Goal: Find specific page/section: Find specific page/section

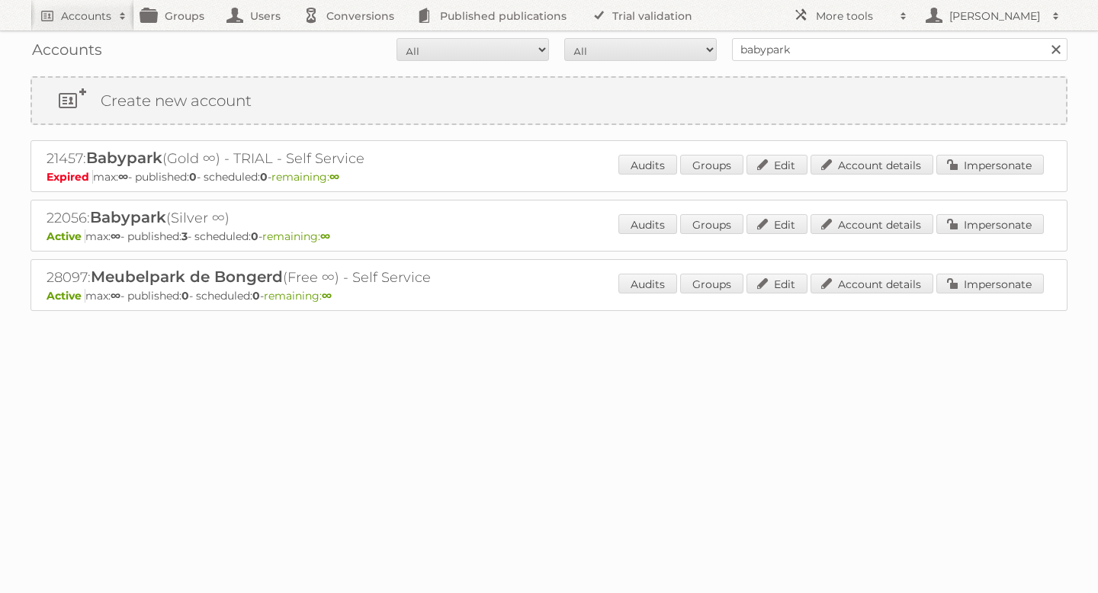
click at [70, 56] on form "All Active Expired Pending All Paid Trials Self service babypark Search" at bounding box center [548, 49] width 1037 height 23
click at [68, 50] on form "All Active Expired Pending All Paid Trials Self service babypark Search" at bounding box center [548, 49] width 1037 height 23
click at [792, 48] on input "babypark" at bounding box center [899, 49] width 335 height 23
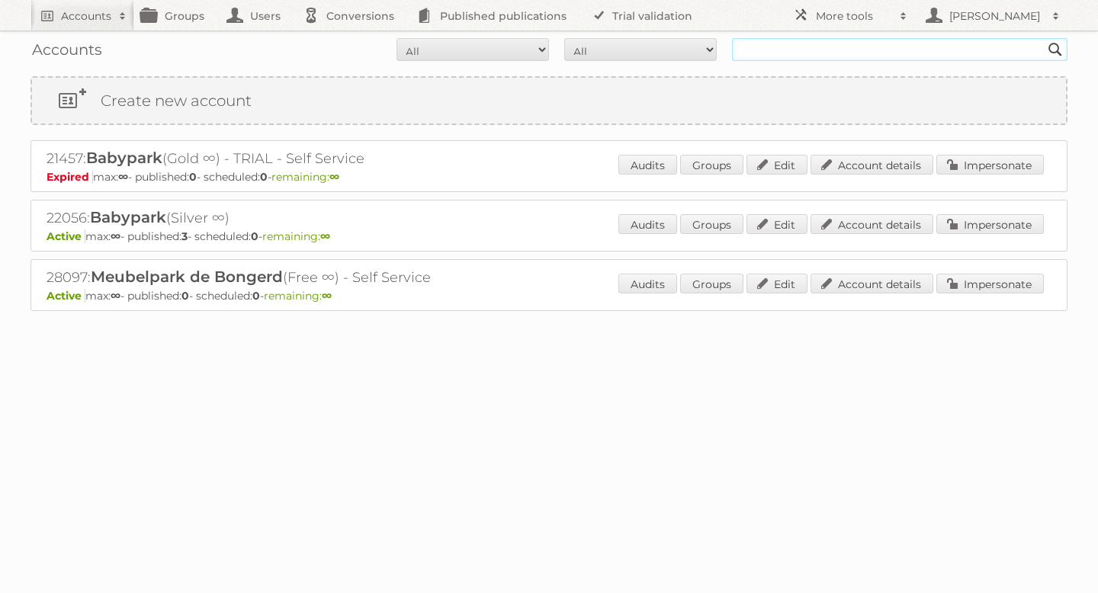
click at [1044, 38] on input "Search" at bounding box center [1055, 49] width 23 height 23
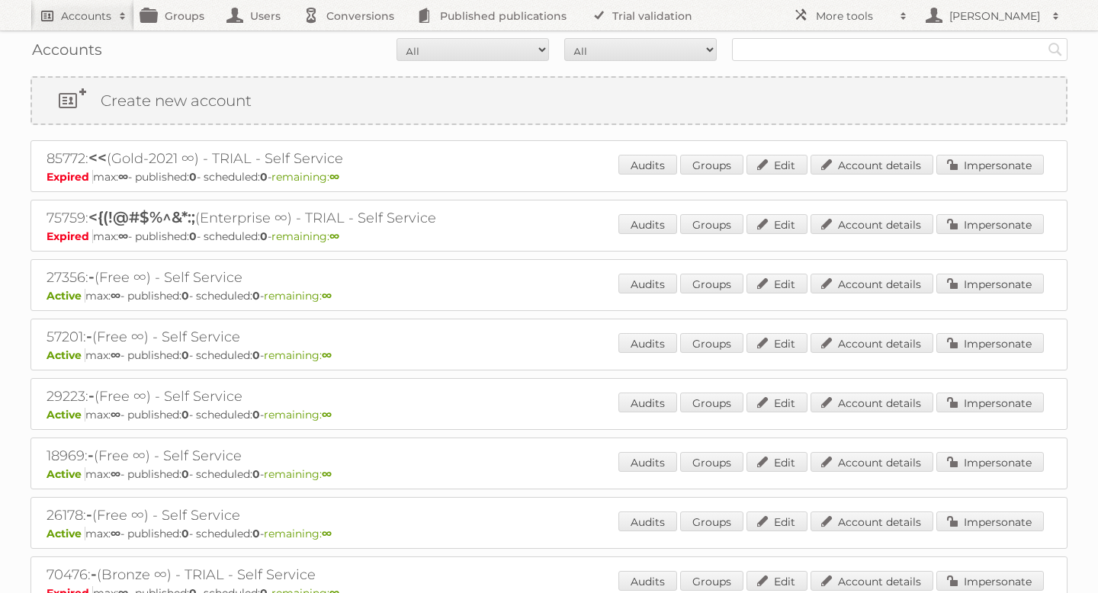
click at [81, 24] on link "Accounts" at bounding box center [82, 15] width 104 height 30
click at [81, 82] on link "Advanced Search" at bounding box center [205, 80] width 349 height 23
click at [251, 10] on link "Users" at bounding box center [258, 15] width 76 height 30
click at [180, 21] on link "Groups" at bounding box center [176, 15] width 85 height 30
